Goal: Task Accomplishment & Management: Complete application form

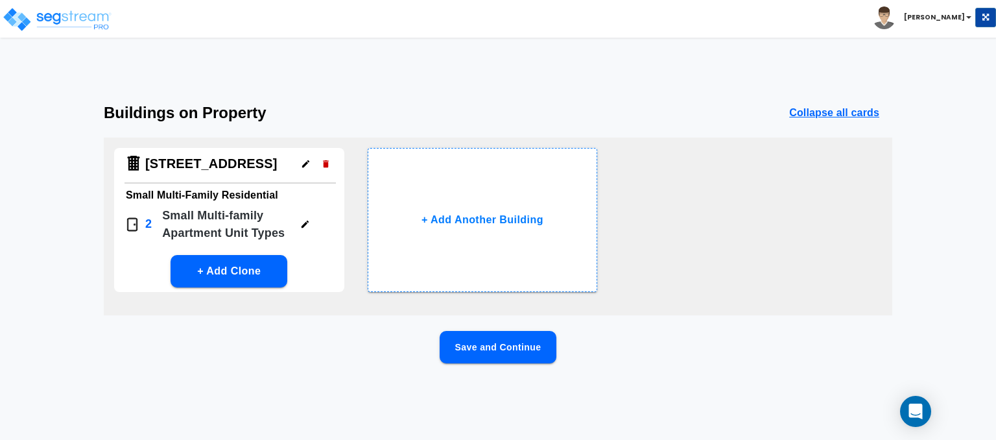
click at [79, 36] on div "Toggle navigation" at bounding box center [80, 9] width 140 height 57
click at [78, 19] on img at bounding box center [57, 19] width 110 height 26
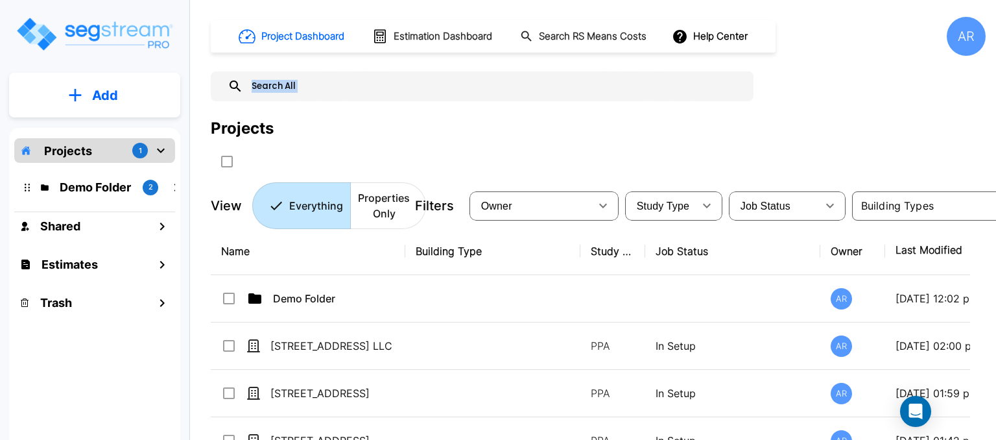
drag, startPoint x: 728, startPoint y: 151, endPoint x: 474, endPoint y: -38, distance: 315.8
click at [474, 0] on html "× Your report is being generated. Be patient! × We're working on your Modificat…" at bounding box center [498, 220] width 996 height 440
click at [757, 68] on div "Project Dashboard Estimation Dashboard Search RS Means Costs Help Center AR Pro…" at bounding box center [598, 123] width 775 height 212
click at [910, 416] on icon "Open Intercom Messenger" at bounding box center [916, 411] width 17 height 17
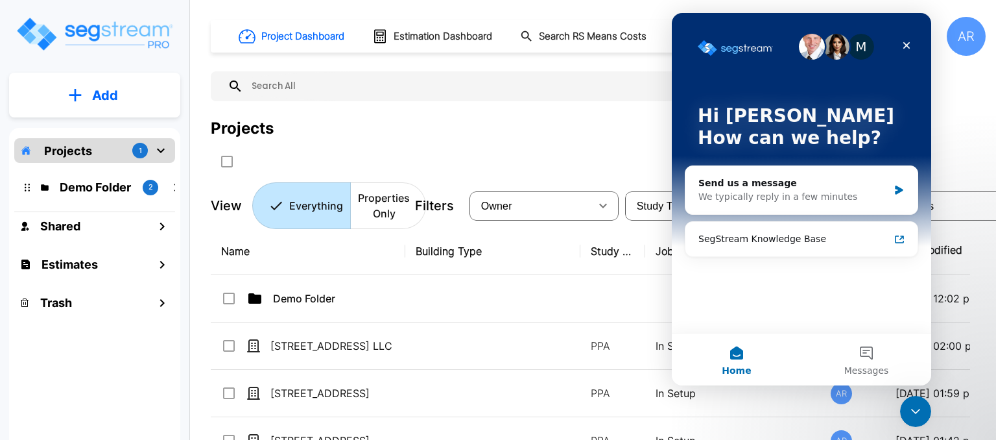
click at [398, 125] on div "Projects" at bounding box center [598, 128] width 775 height 23
click at [904, 44] on icon "Close" at bounding box center [907, 45] width 10 height 10
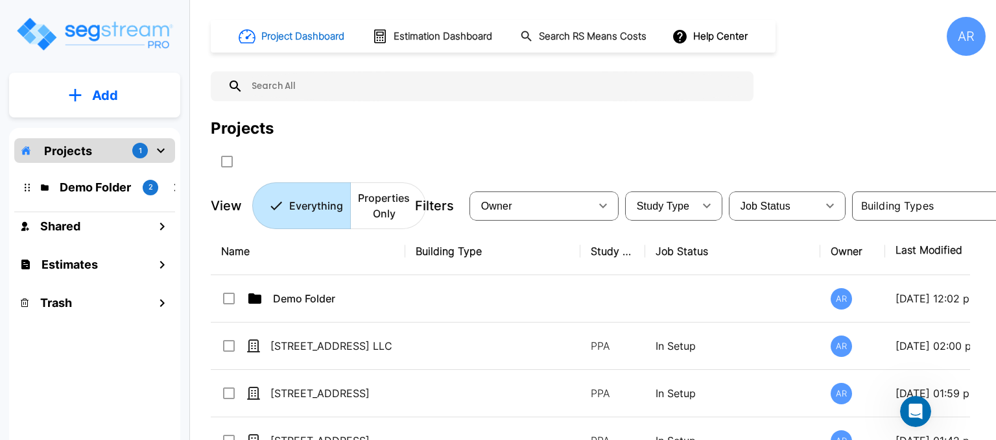
click at [309, 40] on h1 "Project Dashboard" at bounding box center [302, 36] width 83 height 15
click at [376, 207] on p "Properties Only" at bounding box center [384, 205] width 52 height 31
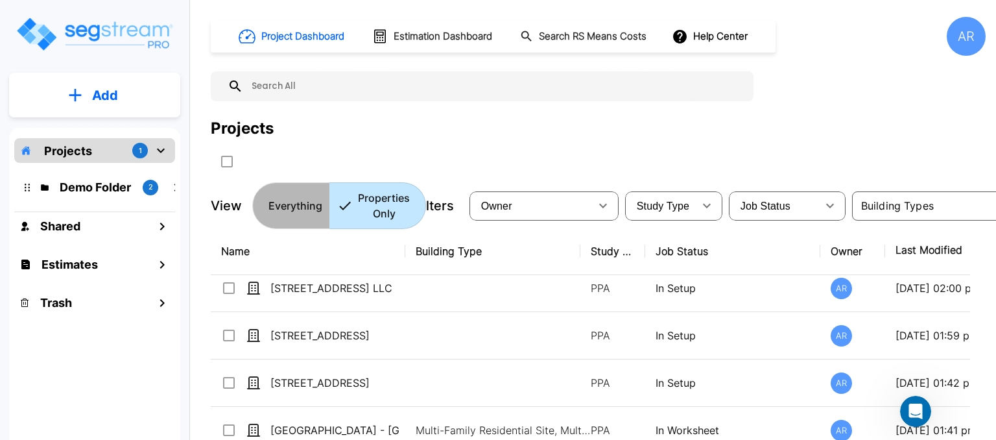
click at [301, 216] on button "Everything" at bounding box center [291, 205] width 78 height 47
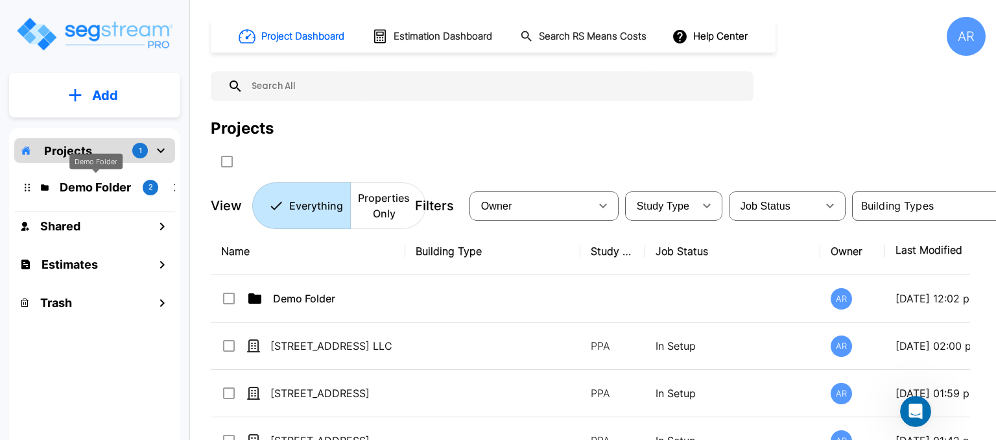
click at [64, 194] on p "Demo Folder" at bounding box center [96, 187] width 73 height 18
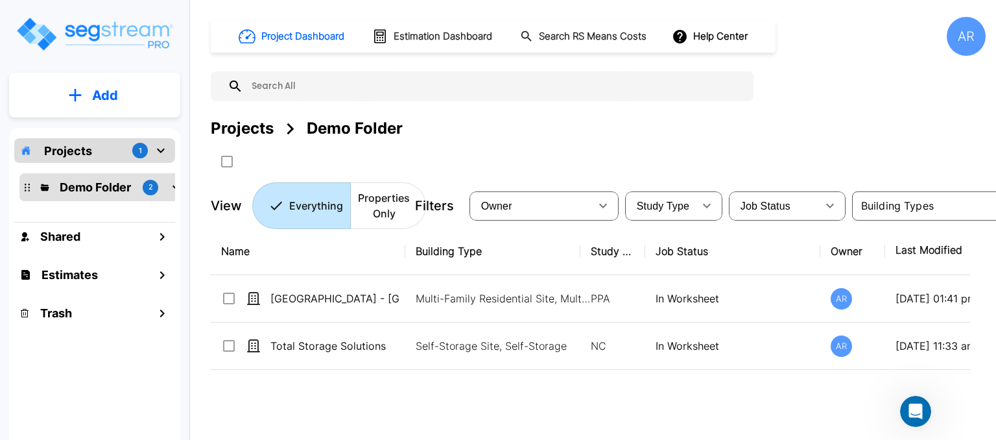
click at [74, 156] on p "Projects" at bounding box center [68, 151] width 48 height 18
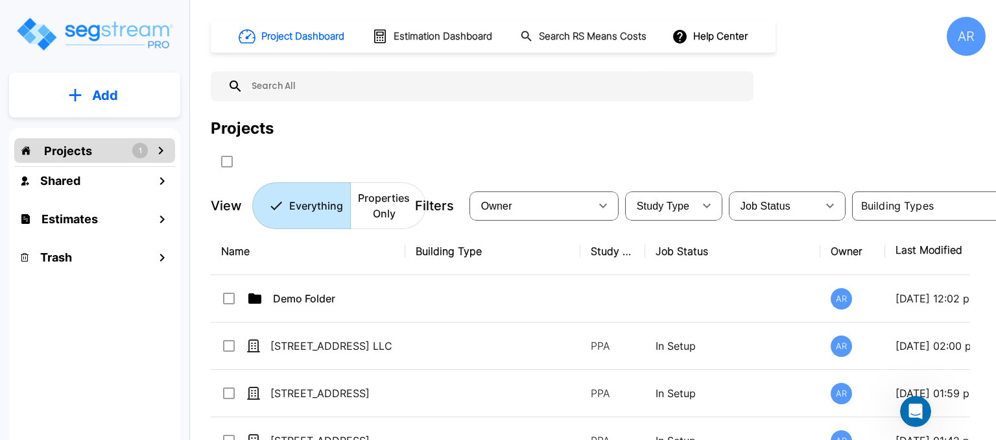
click at [90, 151] on p "Projects" at bounding box center [68, 151] width 48 height 18
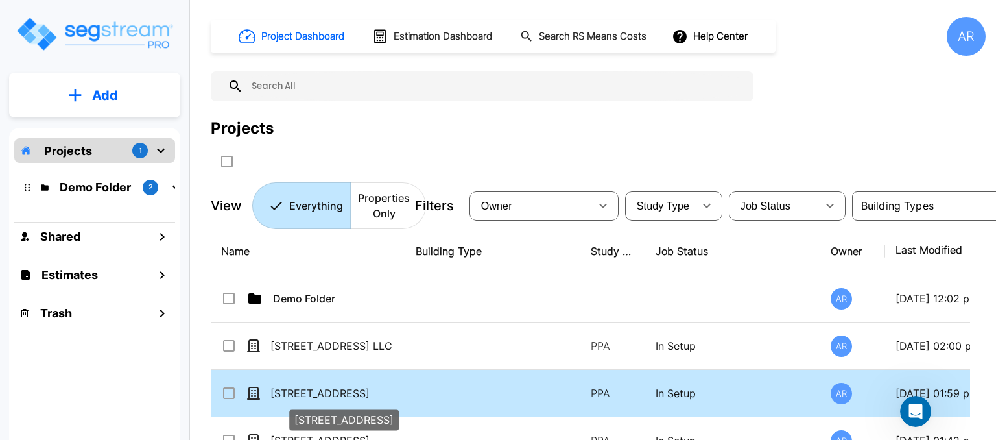
click at [311, 390] on p "2107 27th Street" at bounding box center [336, 393] width 130 height 16
checkbox input "true"
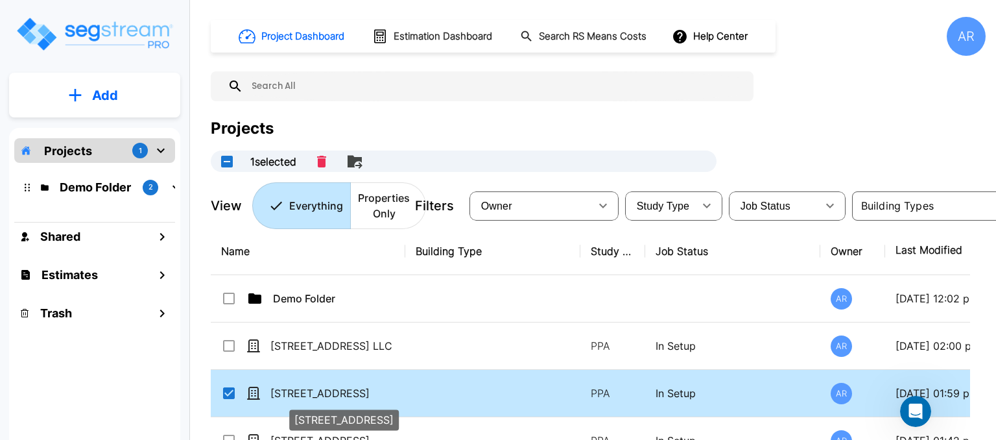
click at [311, 390] on p "2107 27th Street" at bounding box center [336, 393] width 130 height 16
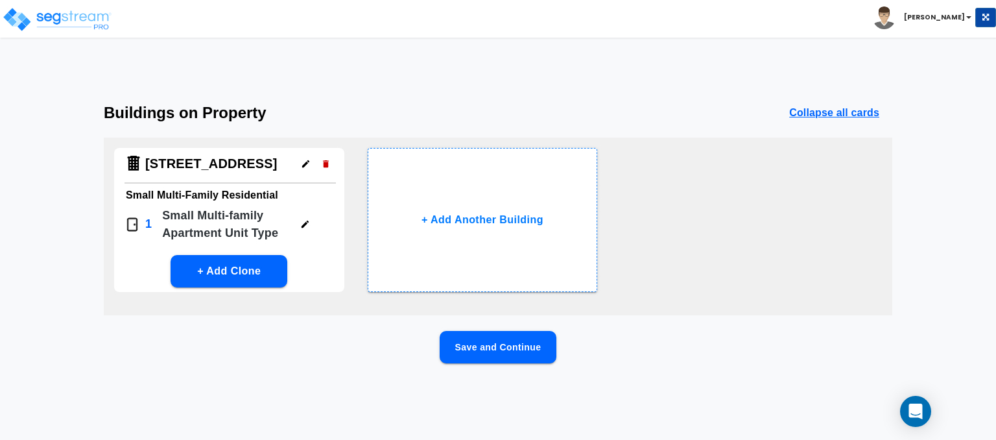
click at [492, 347] on button "Save and Continue" at bounding box center [498, 347] width 117 height 32
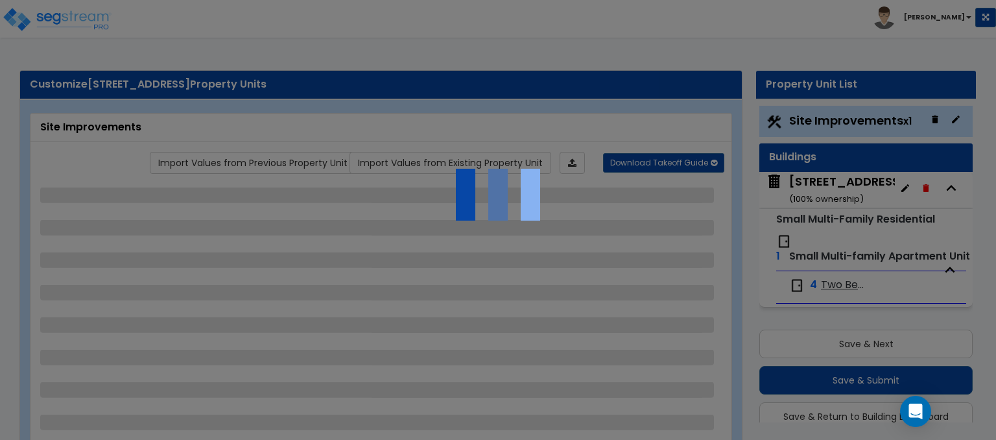
scroll to position [34, 0]
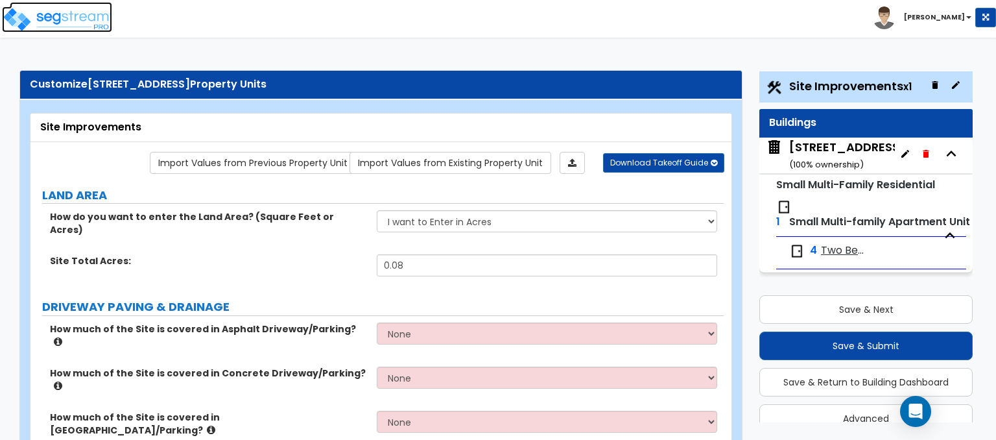
click at [72, 8] on img at bounding box center [57, 19] width 110 height 26
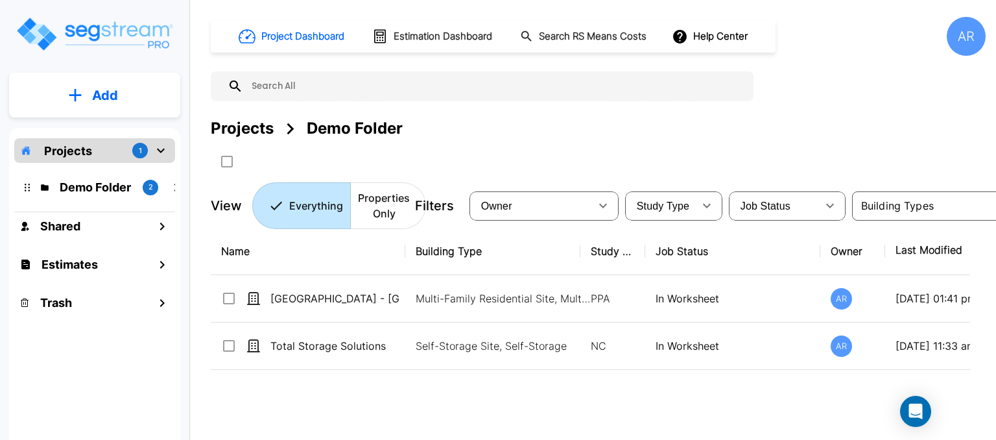
click at [82, 152] on p "Projects" at bounding box center [68, 151] width 48 height 18
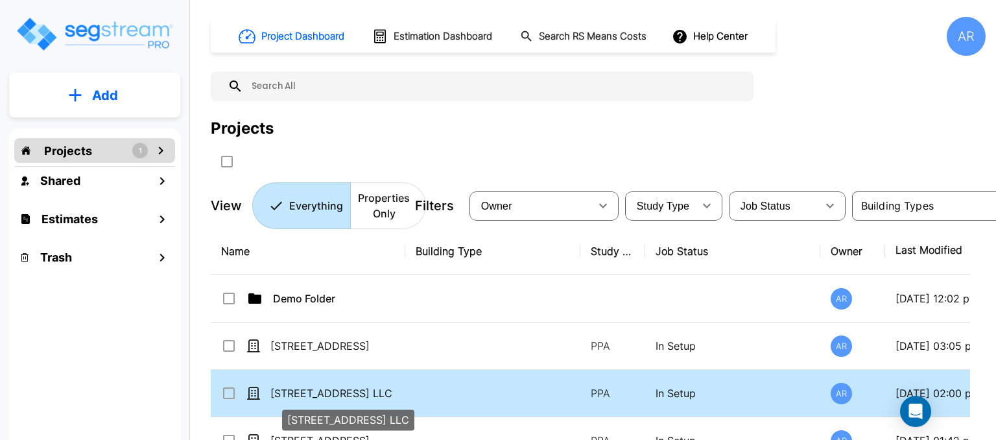
click at [345, 390] on p "515 18th Street LLC" at bounding box center [336, 393] width 130 height 16
checkbox input "true"
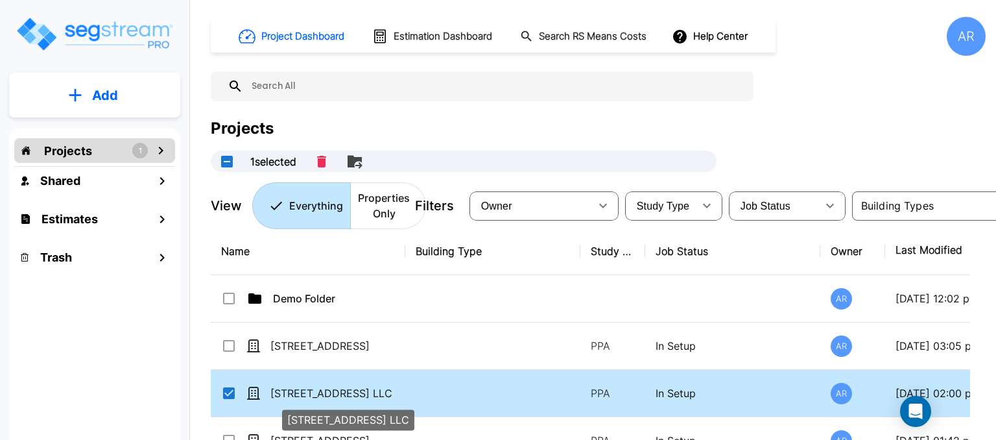
click at [345, 390] on p "515 18th Street LLC" at bounding box center [336, 393] width 130 height 16
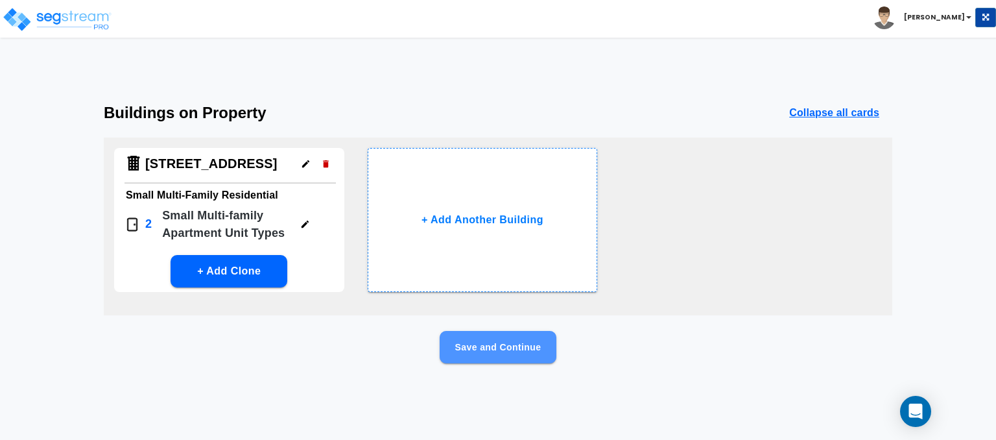
click at [504, 343] on button "Save and Continue" at bounding box center [498, 347] width 117 height 32
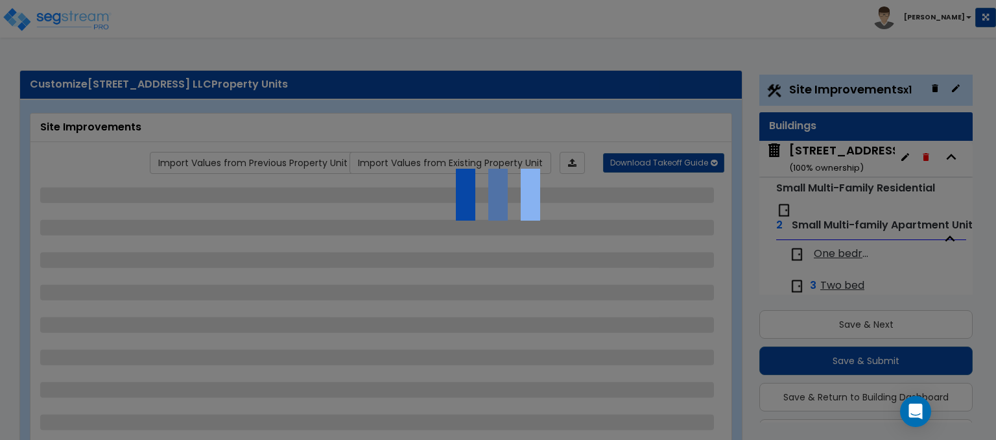
scroll to position [34, 0]
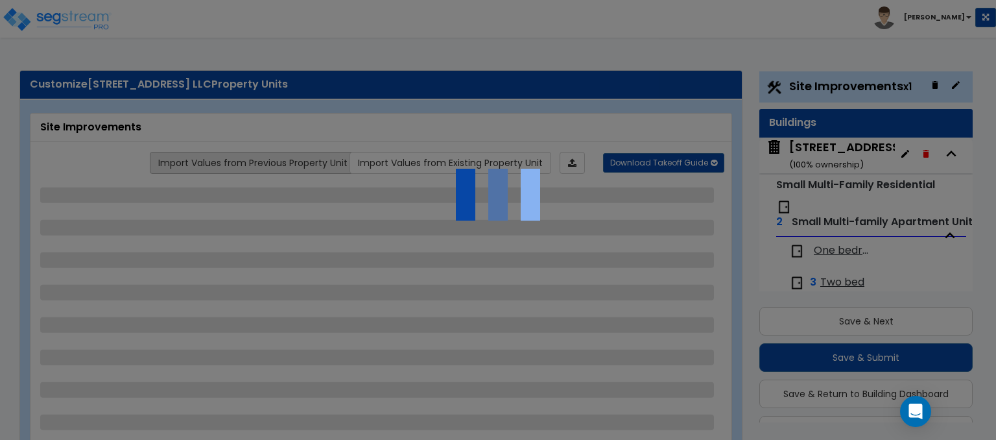
select select "2"
select select "1"
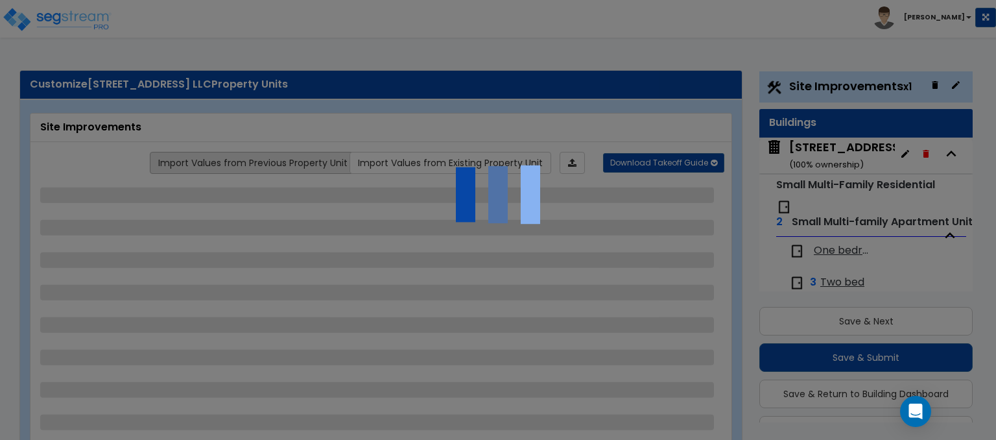
select select "1"
select select "6"
select select "2"
select select "1"
select select "7"
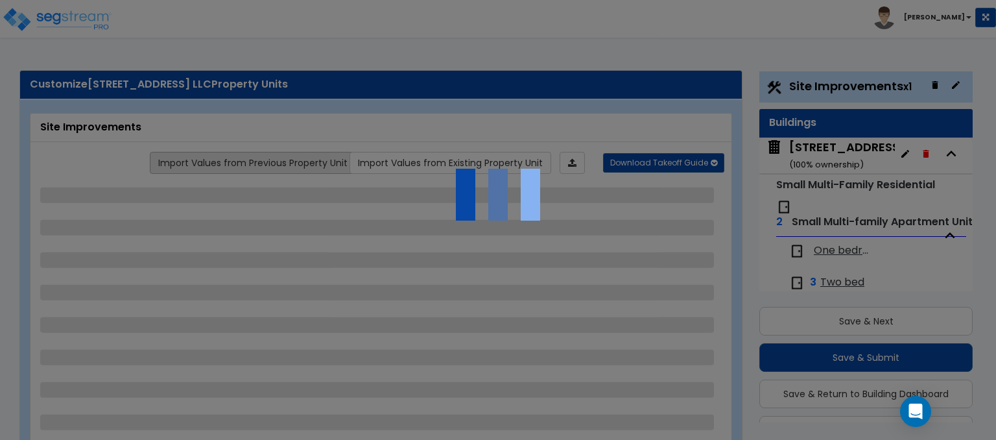
select select "2"
select select "1"
select select "2"
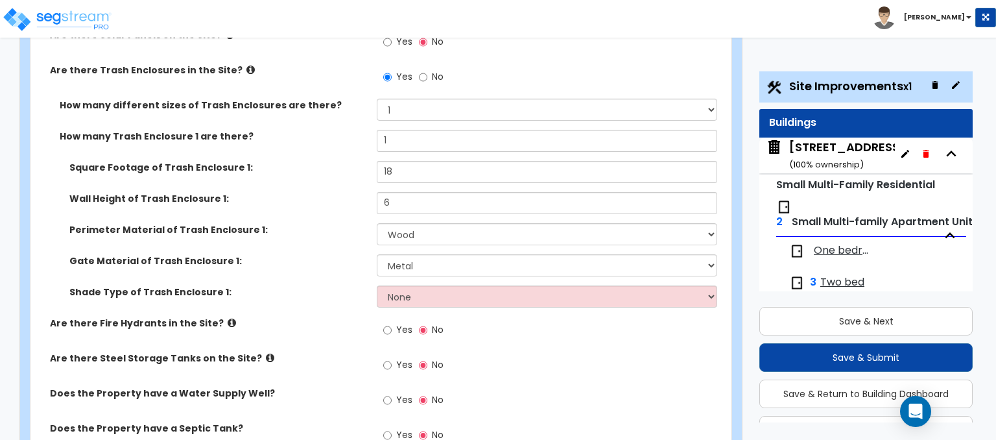
scroll to position [3145, 0]
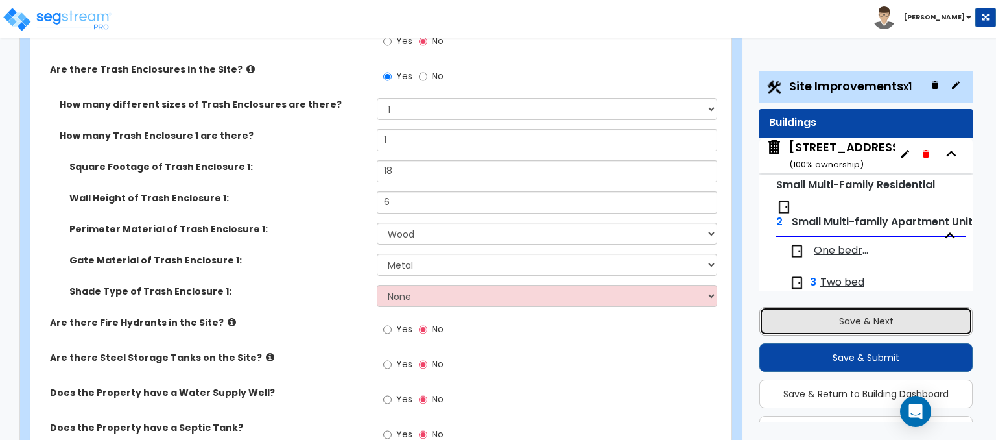
click at [828, 324] on button "Save & Next" at bounding box center [866, 321] width 213 height 29
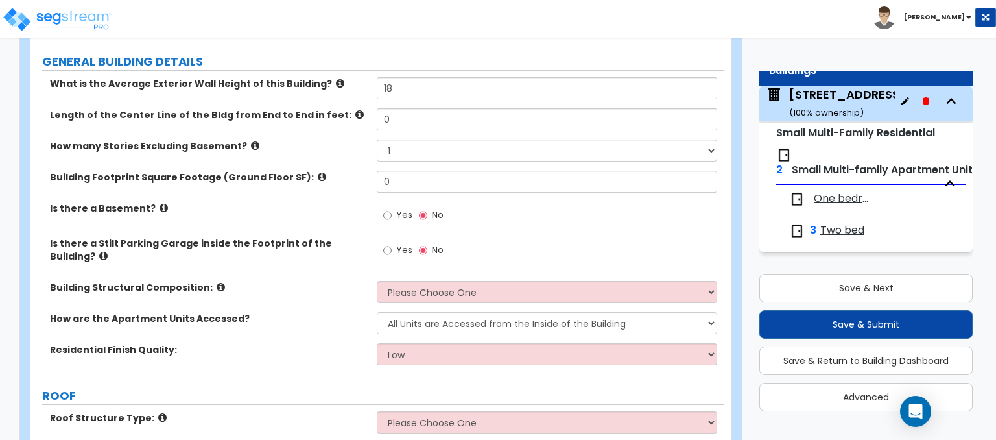
scroll to position [183, 0]
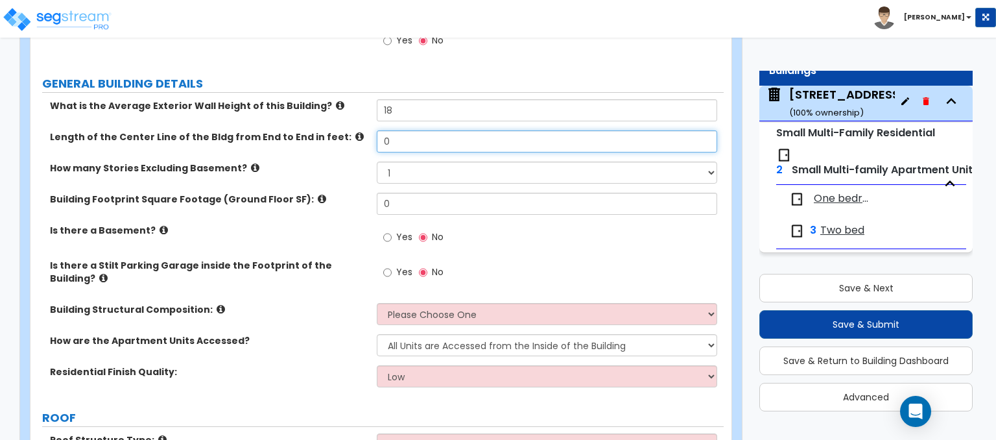
click at [393, 138] on input "0" at bounding box center [547, 141] width 340 height 22
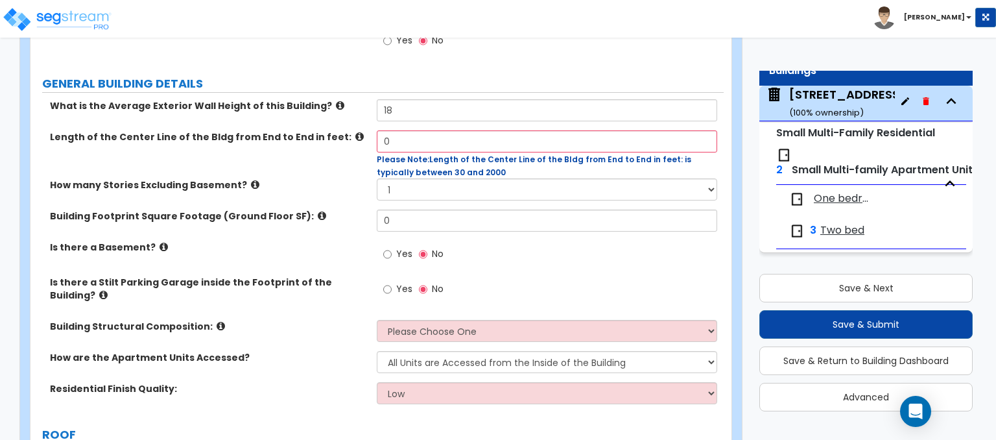
click at [355, 136] on icon at bounding box center [359, 137] width 8 height 10
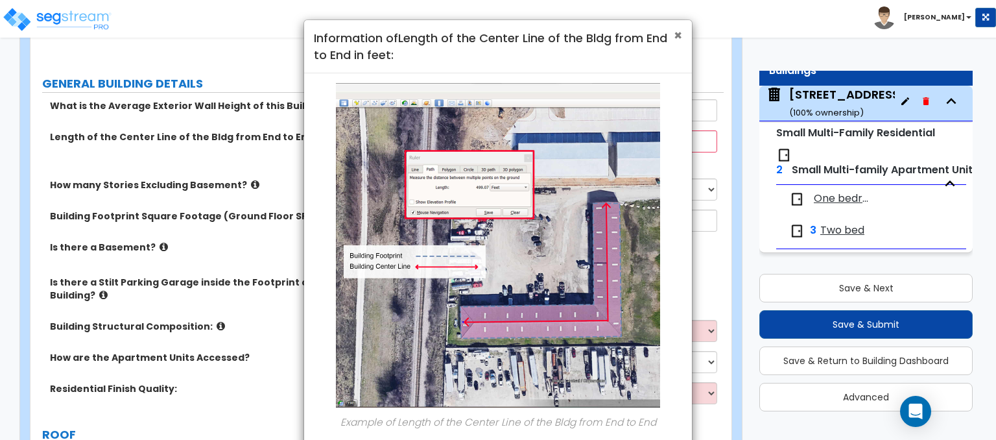
click at [678, 33] on span "×" at bounding box center [678, 35] width 8 height 19
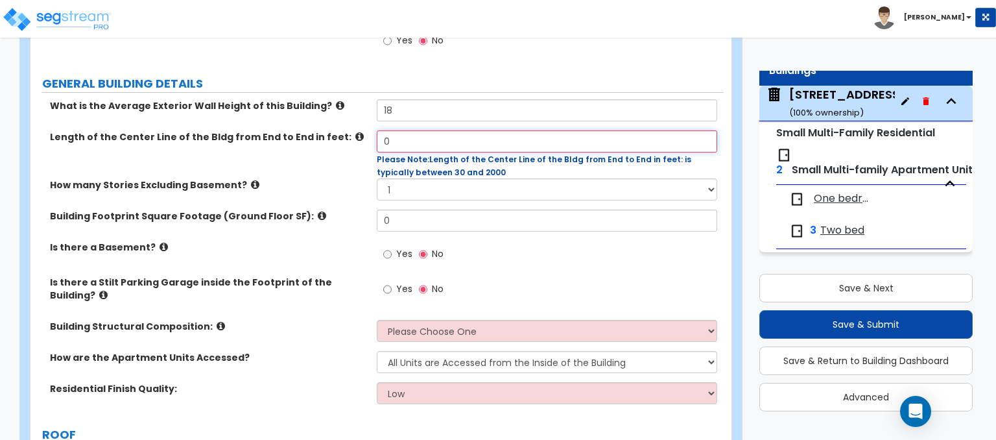
click at [487, 145] on input "0" at bounding box center [547, 141] width 340 height 22
type input "60"
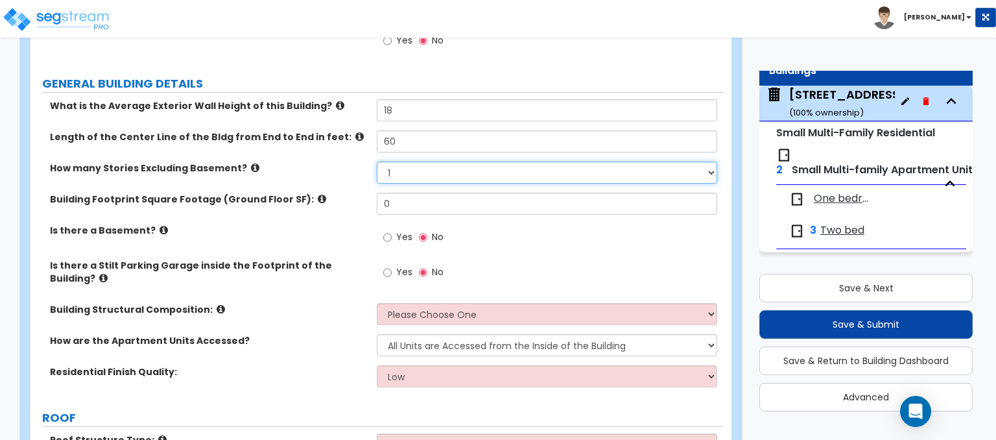
click at [405, 182] on div "How many Stories Excluding Basement? 1 2 3 4 5" at bounding box center [376, 177] width 693 height 31
select select "2"
click at [377, 162] on select "1 2 3 4 5" at bounding box center [547, 173] width 340 height 22
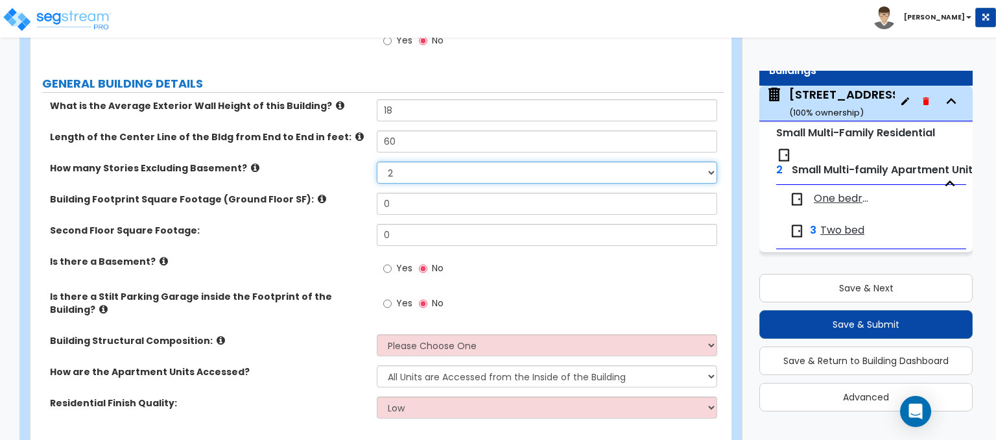
scroll to position [248, 0]
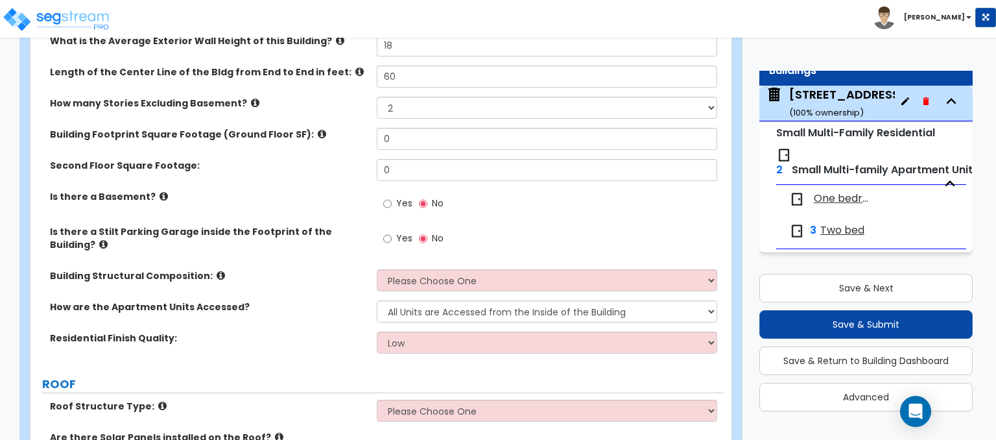
click at [318, 133] on icon at bounding box center [322, 134] width 8 height 10
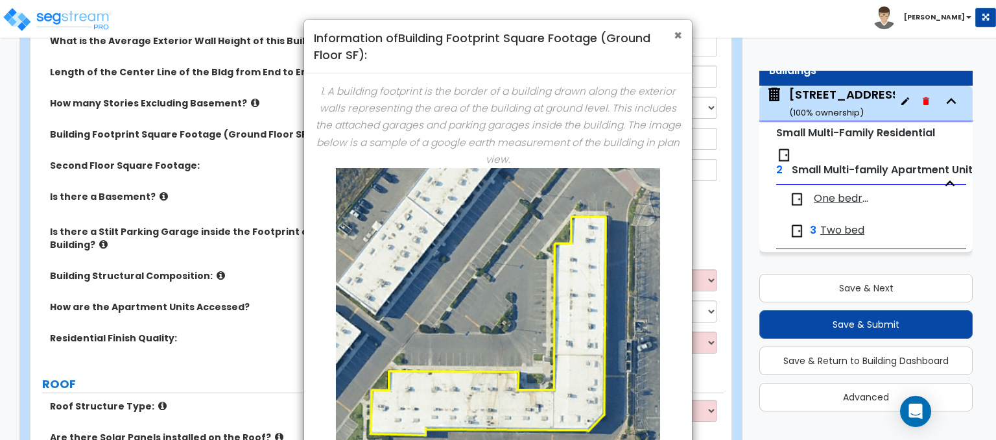
click at [680, 34] on span "×" at bounding box center [678, 35] width 8 height 19
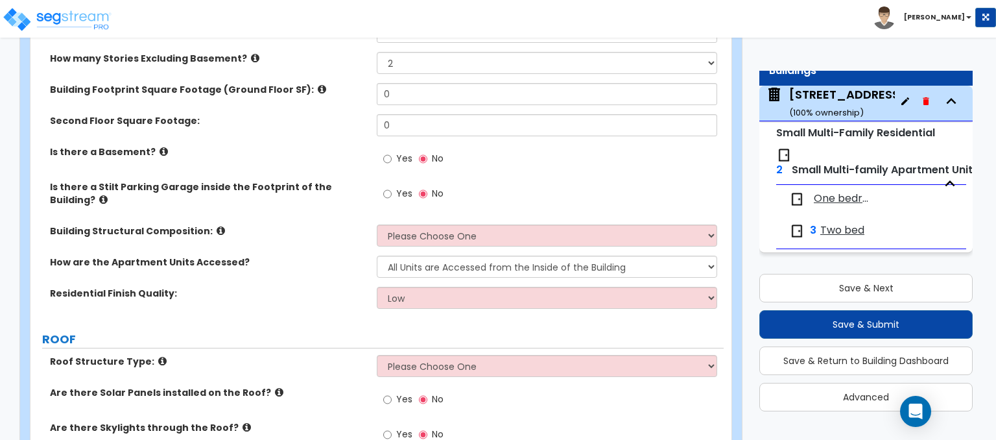
scroll to position [313, 0]
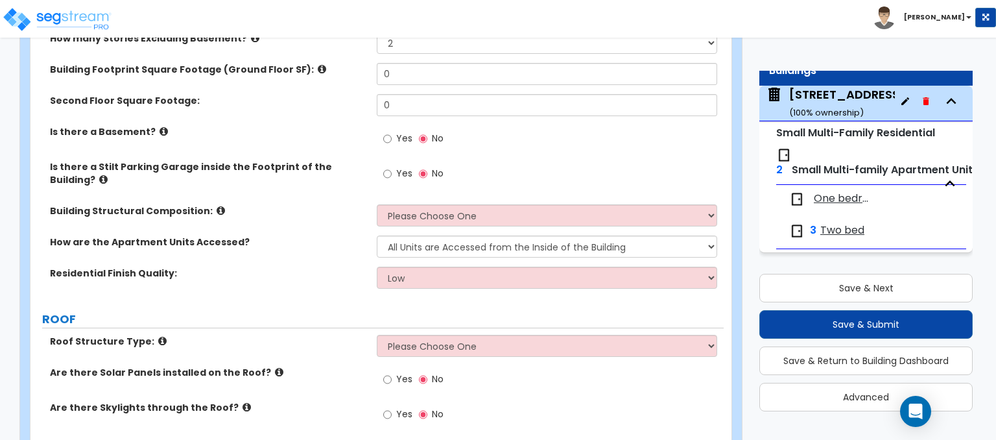
click at [108, 175] on icon at bounding box center [103, 180] width 8 height 10
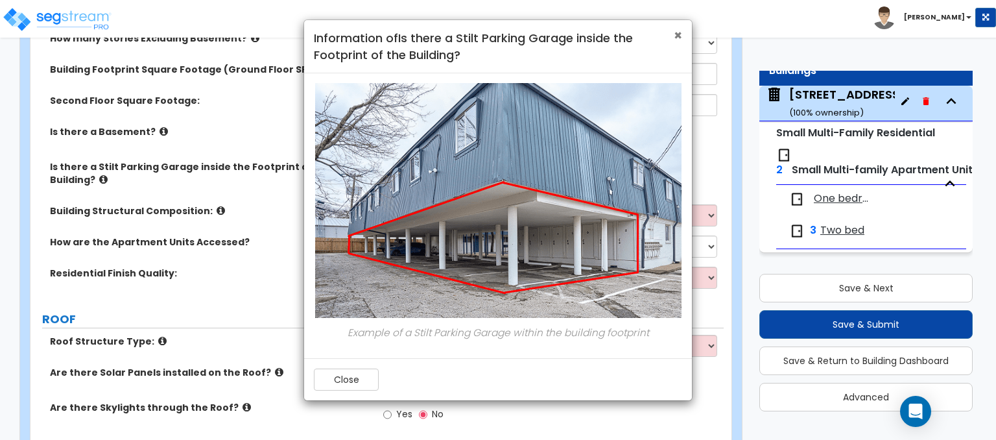
click at [681, 34] on span "×" at bounding box center [678, 35] width 8 height 19
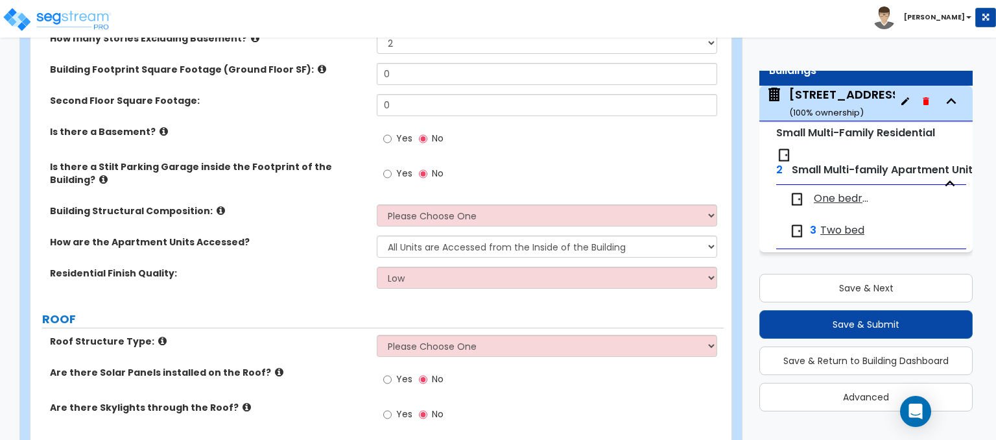
click at [203, 204] on label "Building Structural Composition:" at bounding box center [208, 210] width 317 height 13
click at [217, 206] on icon at bounding box center [221, 211] width 8 height 10
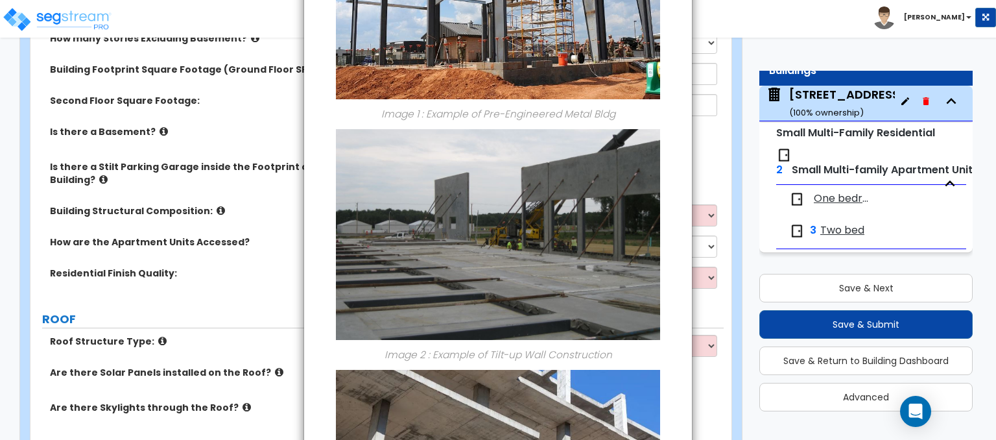
scroll to position [0, 0]
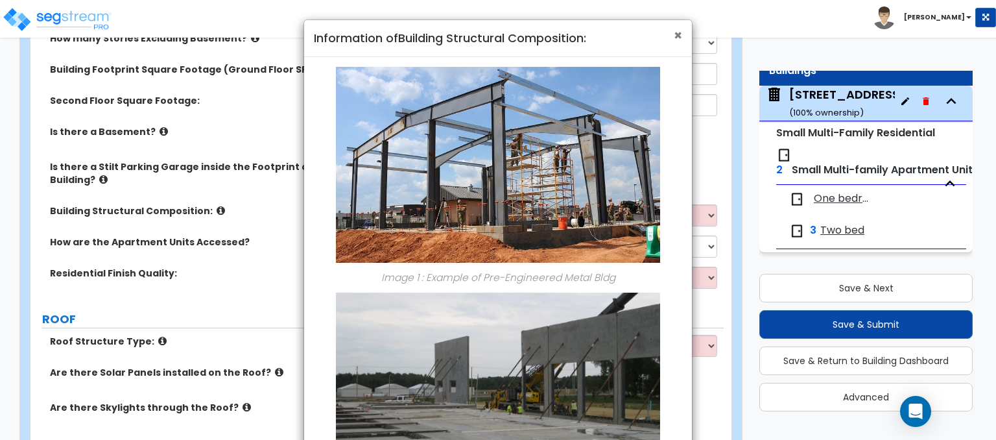
click at [682, 43] on span "×" at bounding box center [678, 35] width 8 height 19
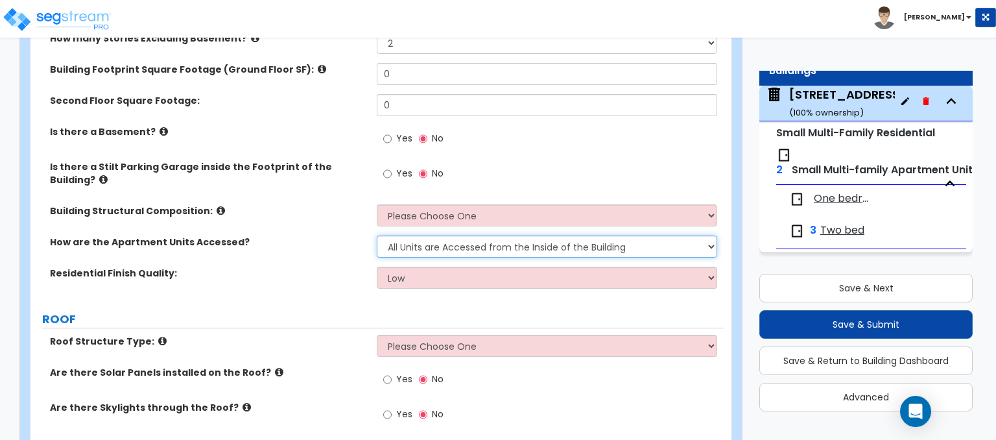
click at [609, 235] on select "All Units are Accessed from the Inside of the Building All Units are Accessed f…" at bounding box center [547, 246] width 340 height 22
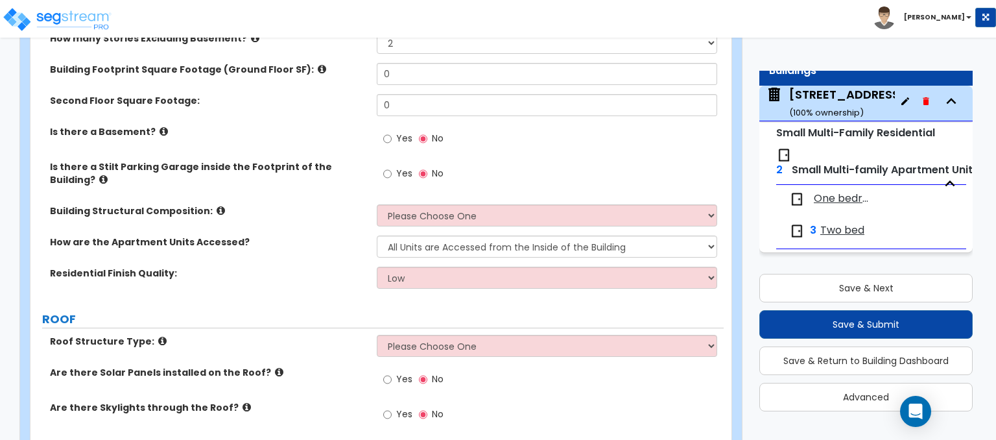
click at [584, 154] on div "Yes No" at bounding box center [550, 142] width 346 height 35
